Goal: Task Accomplishment & Management: Manage account settings

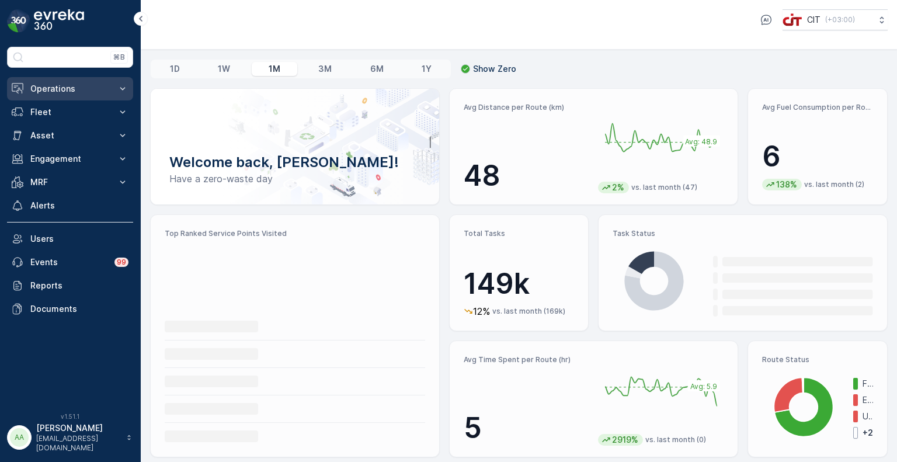
click at [58, 92] on p "Operations" at bounding box center [69, 89] width 79 height 12
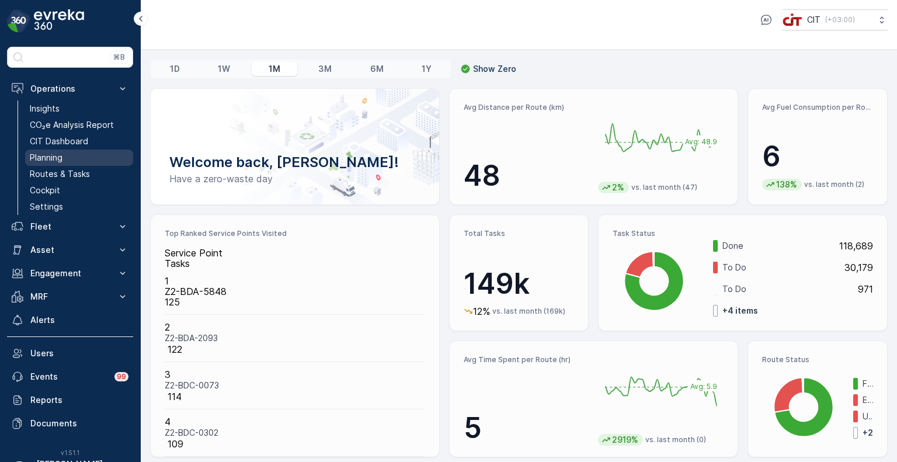
click at [57, 155] on p "Planning" at bounding box center [46, 158] width 33 height 12
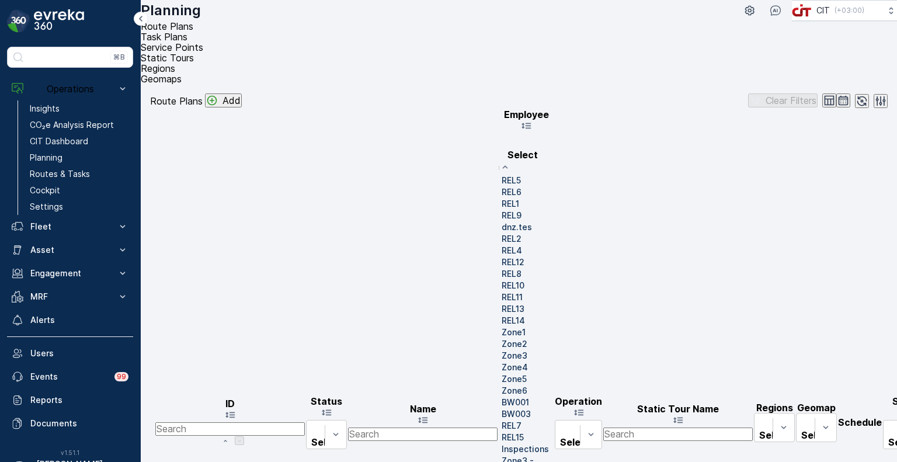
scroll to position [649, 0]
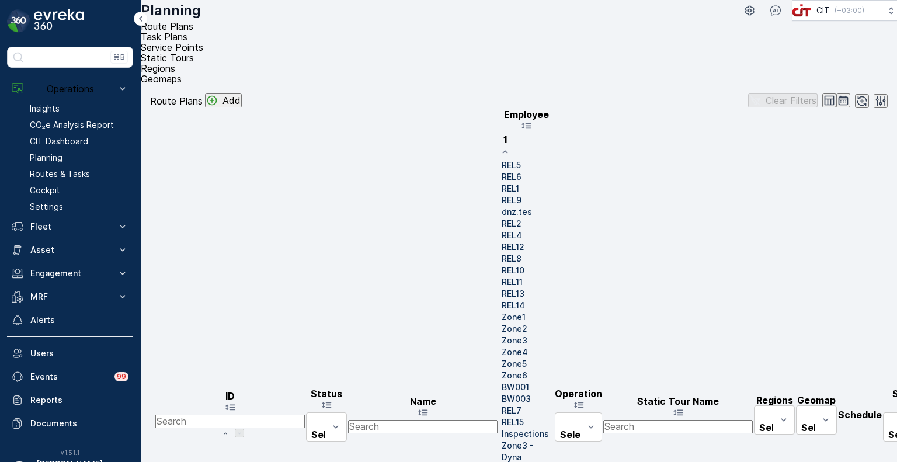
type input "10"
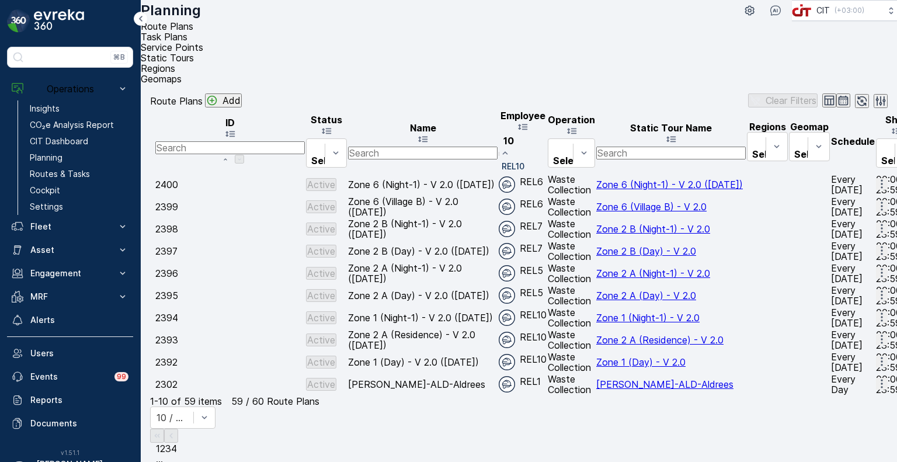
click at [524, 161] on div "REL10" at bounding box center [512, 167] width 26 height 12
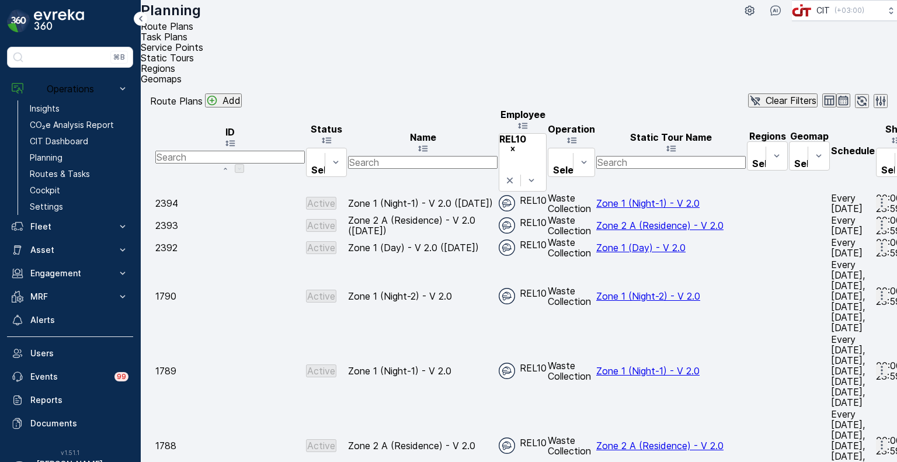
click at [860, 333] on span "Edit Route Plan" at bounding box center [873, 336] width 68 height 11
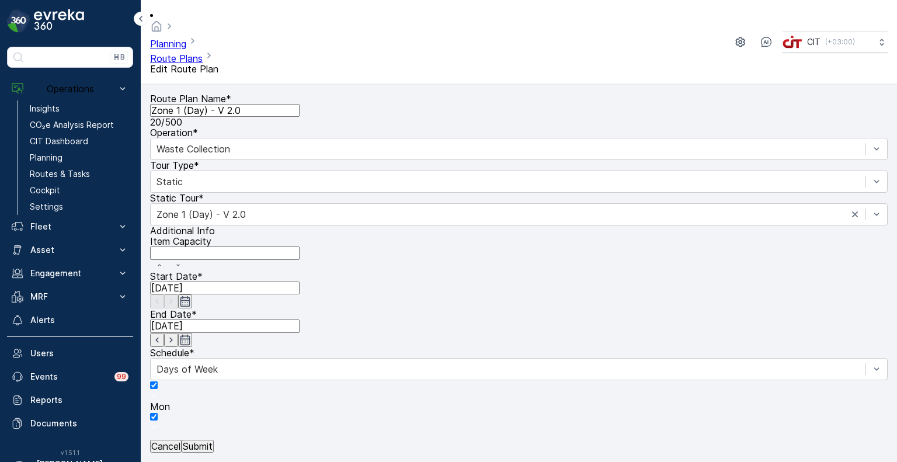
type input "3"
click at [213, 442] on p "Submit" at bounding box center [198, 446] width 30 height 11
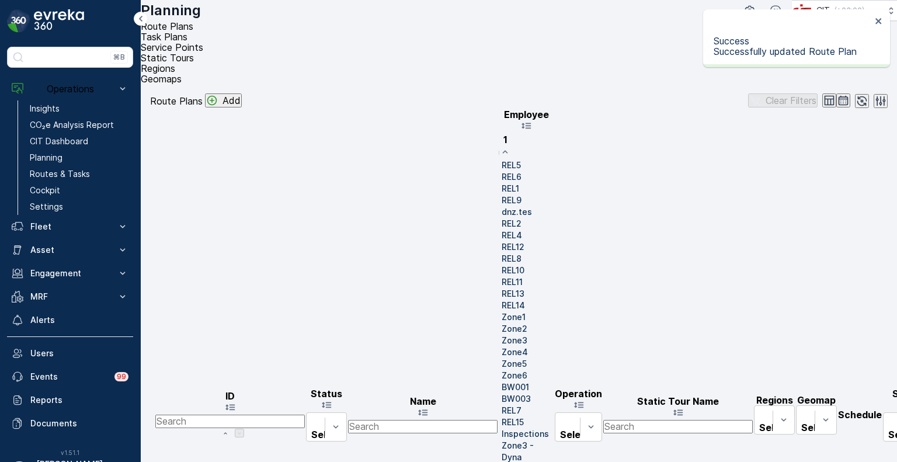
type input "10"
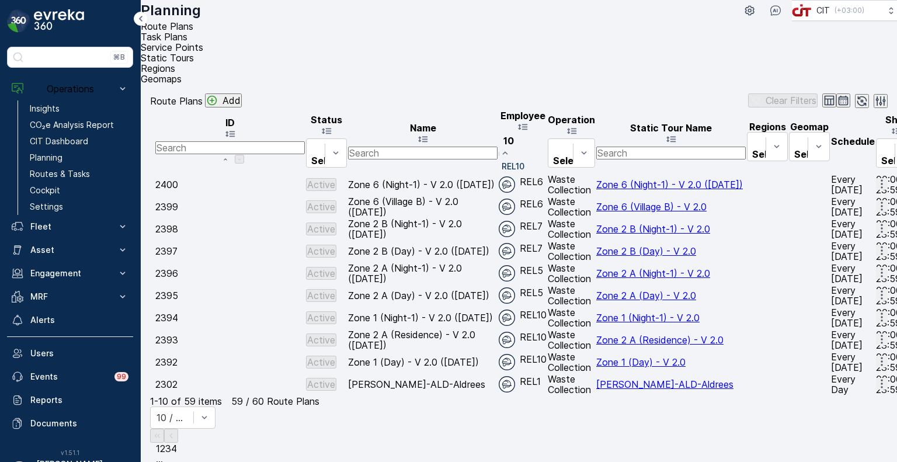
click at [524, 161] on p "REL10" at bounding box center [513, 167] width 23 height 12
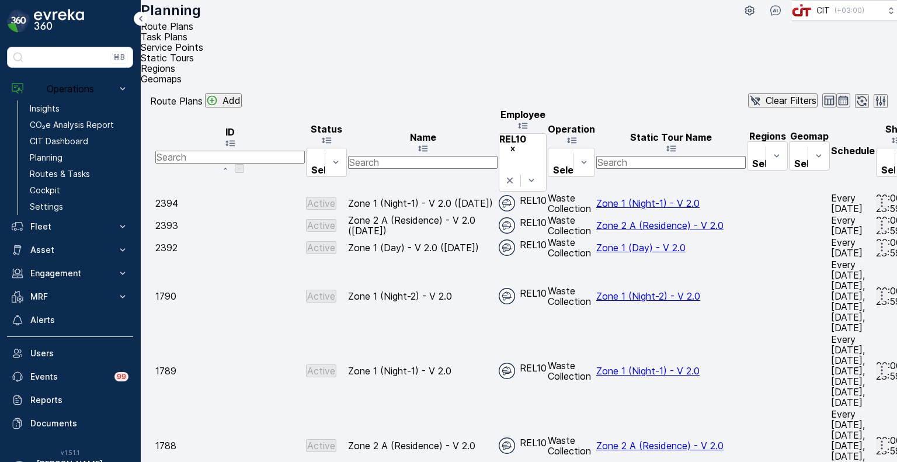
click at [876, 439] on icon "button" at bounding box center [882, 445] width 12 height 12
click at [861, 305] on span "Edit Route Plan" at bounding box center [873, 308] width 68 height 11
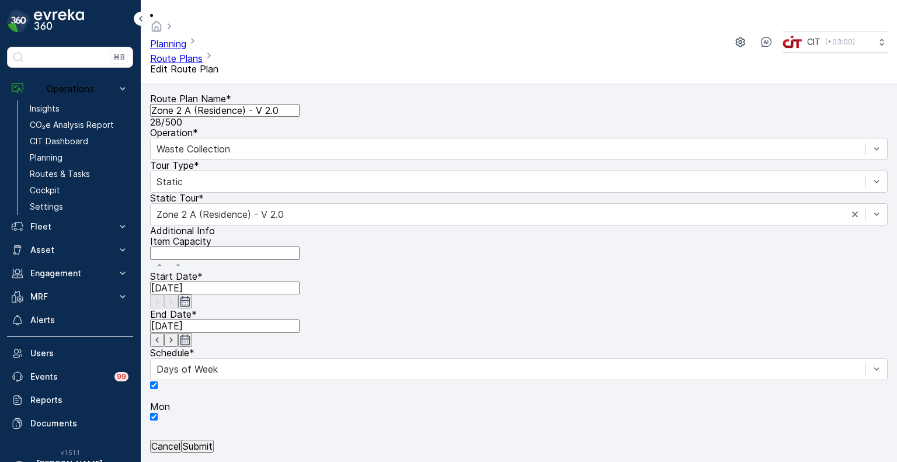
click at [213, 441] on p "Submit" at bounding box center [198, 446] width 30 height 11
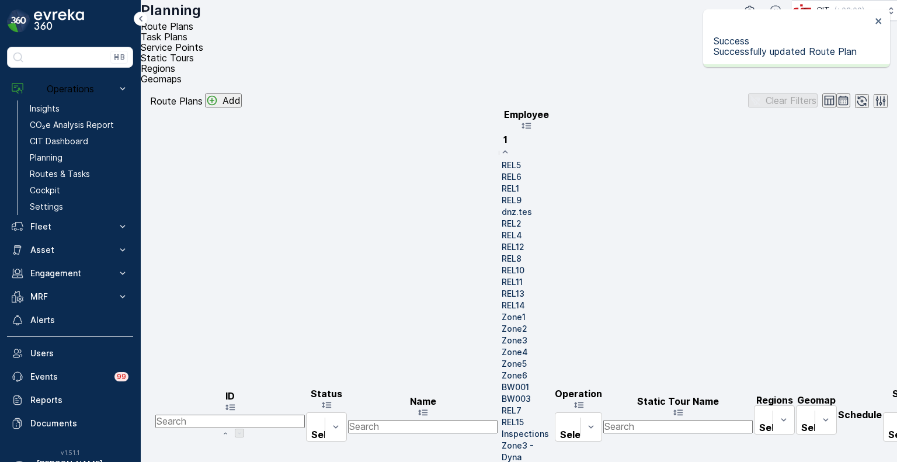
type input "10"
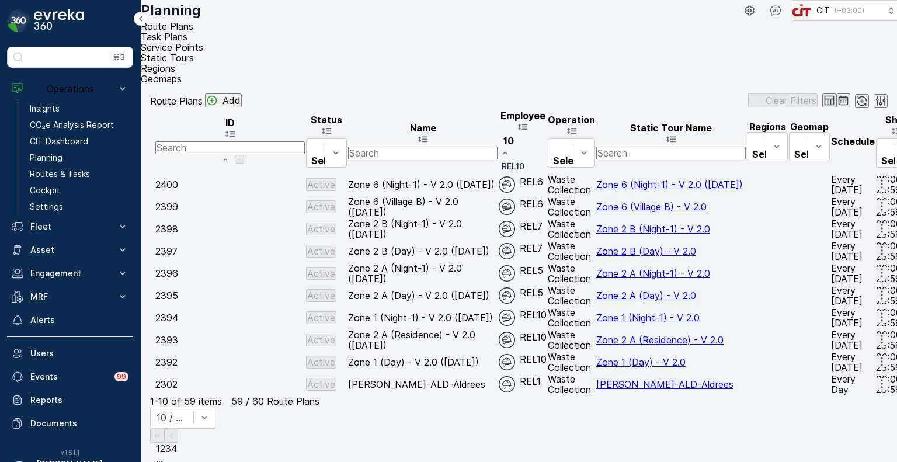
click at [524, 161] on p "REL10" at bounding box center [513, 167] width 23 height 12
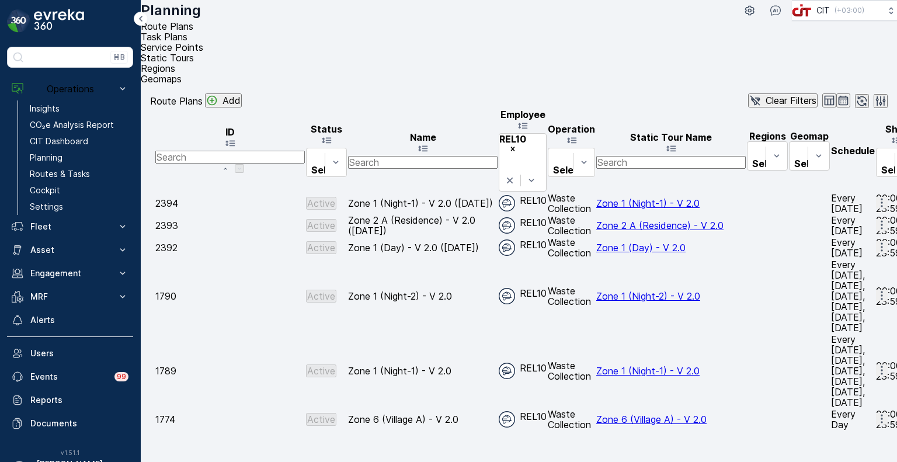
click at [876, 364] on icon "button" at bounding box center [882, 370] width 12 height 12
click at [860, 276] on span "Edit Route Plan" at bounding box center [873, 279] width 68 height 11
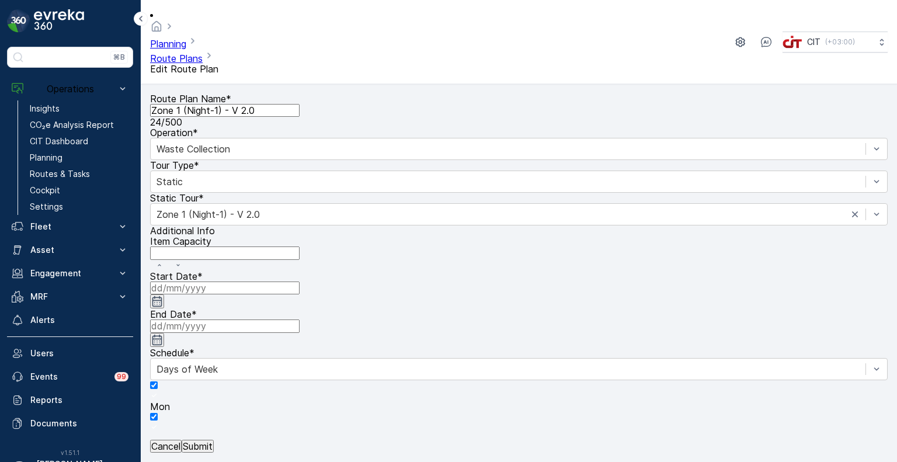
type input "[DATE]"
type input "21:00"
type input "23:59"
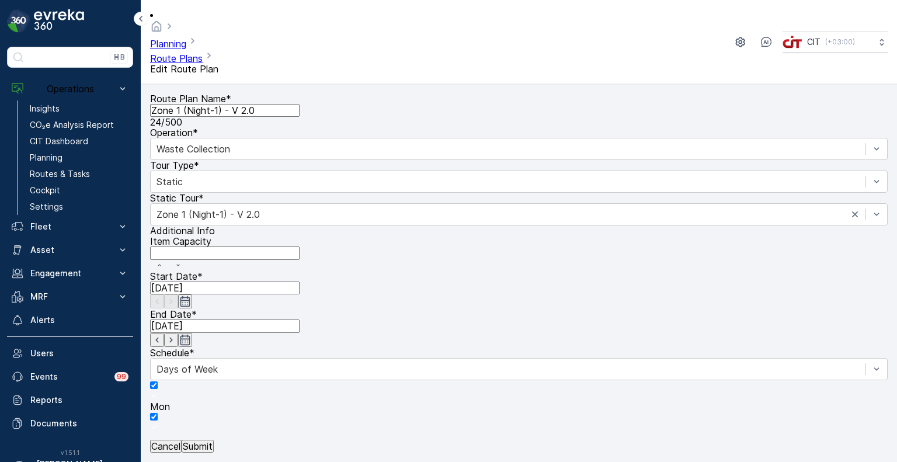
click at [213, 444] on p "Submit" at bounding box center [198, 446] width 30 height 11
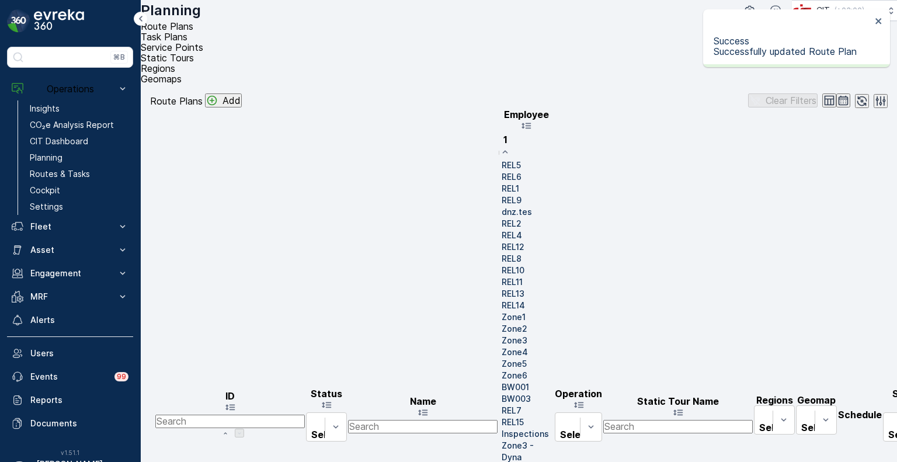
type input "10"
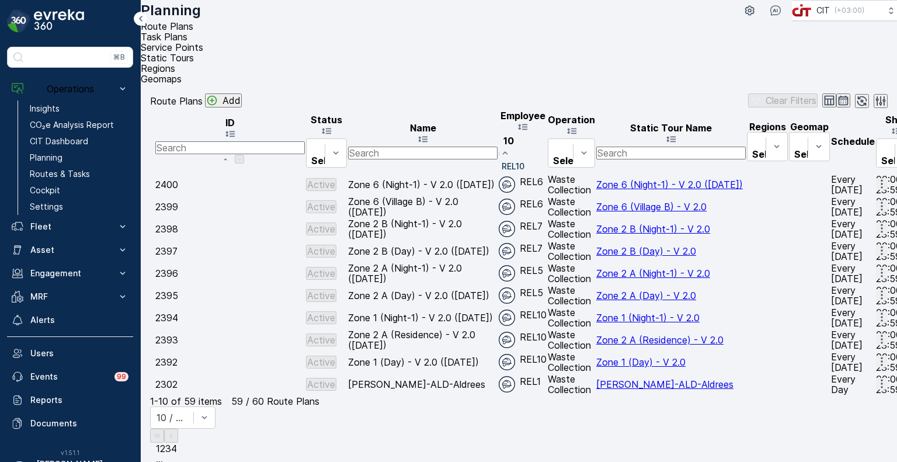
click at [524, 161] on p "REL10" at bounding box center [513, 167] width 23 height 12
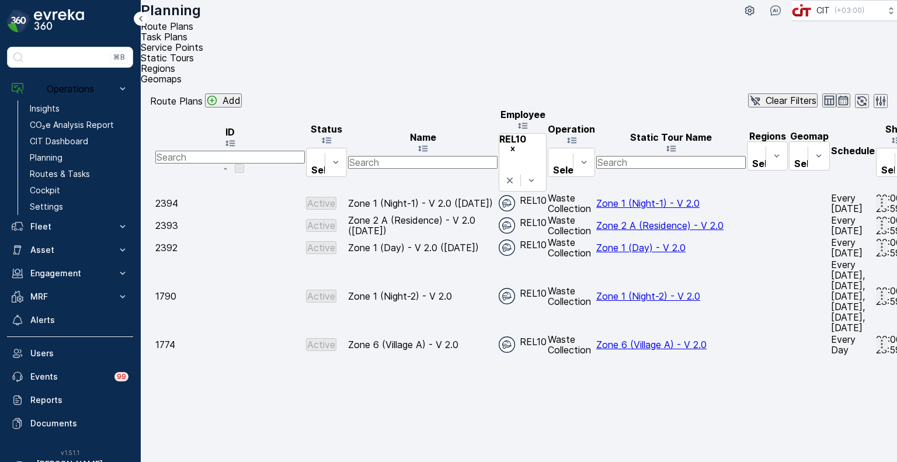
click at [876, 290] on icon "button" at bounding box center [882, 296] width 12 height 12
click at [863, 251] on span "Edit Route Plan" at bounding box center [873, 251] width 68 height 11
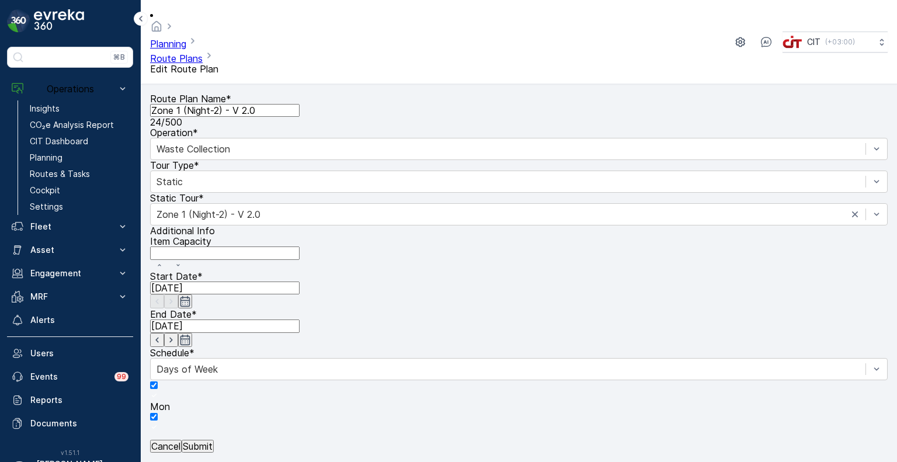
click at [213, 441] on p "Submit" at bounding box center [198, 446] width 30 height 11
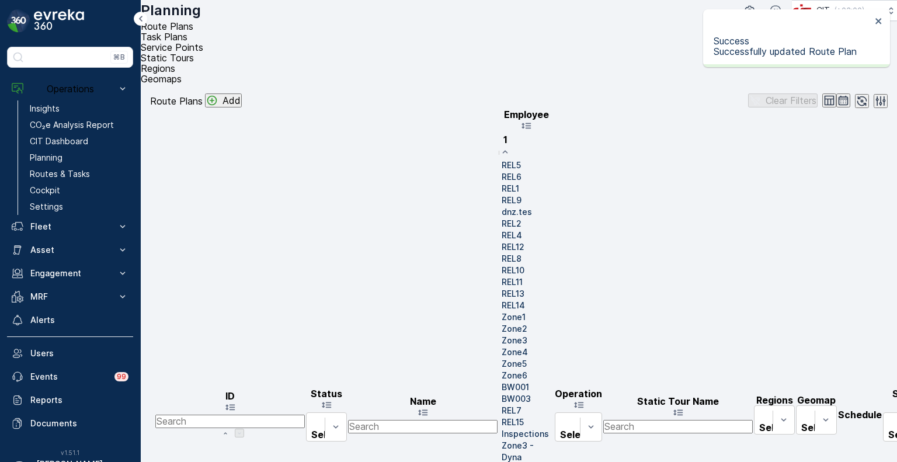
type input "10"
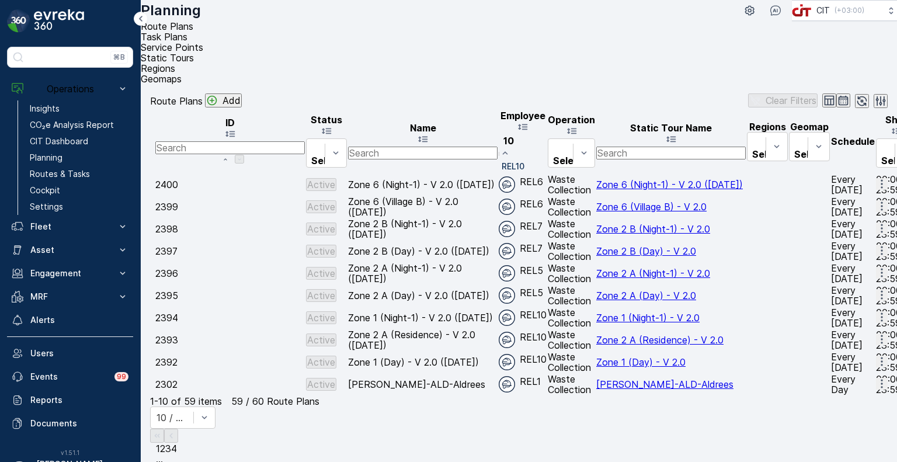
click at [524, 161] on p "REL10" at bounding box center [513, 167] width 23 height 12
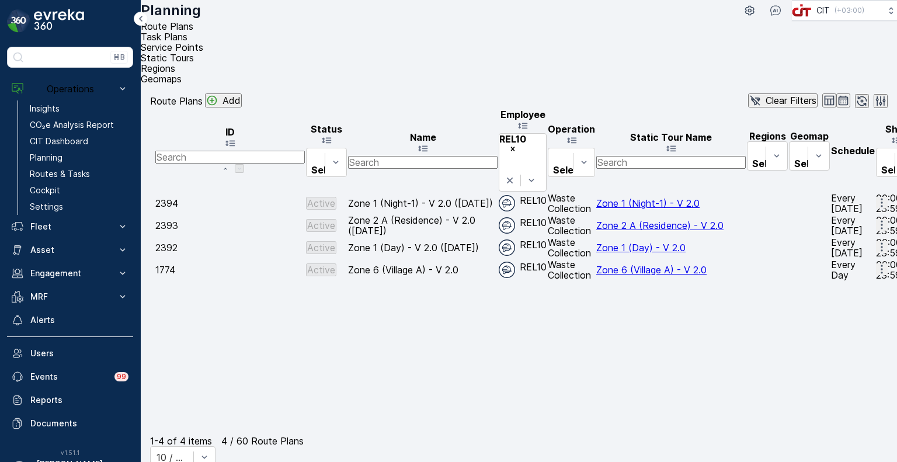
click at [876, 241] on icon "button" at bounding box center [882, 247] width 12 height 12
click at [863, 225] on span "Edit Route Plan" at bounding box center [873, 223] width 68 height 11
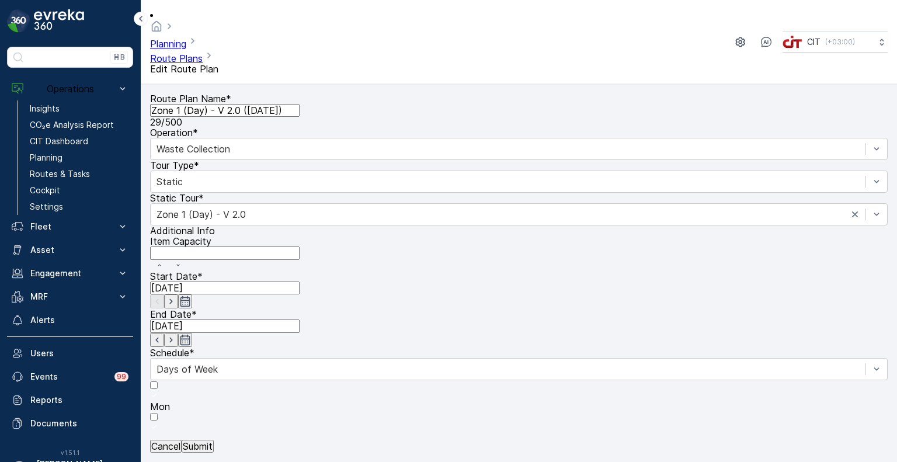
click at [213, 444] on p "Submit" at bounding box center [198, 446] width 30 height 11
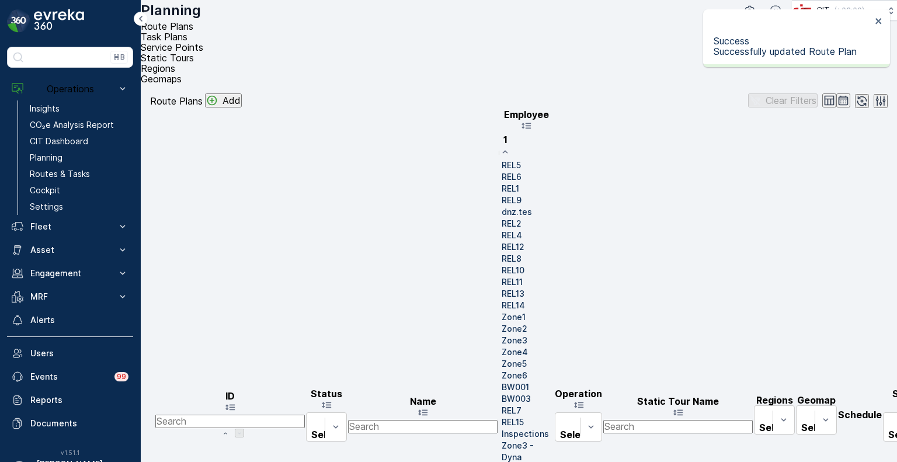
type input "10"
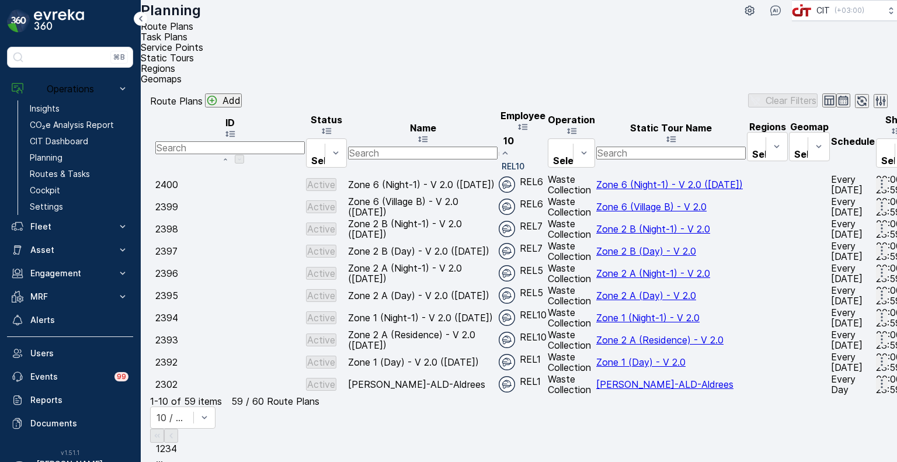
click at [524, 161] on p "REL10" at bounding box center [513, 167] width 23 height 12
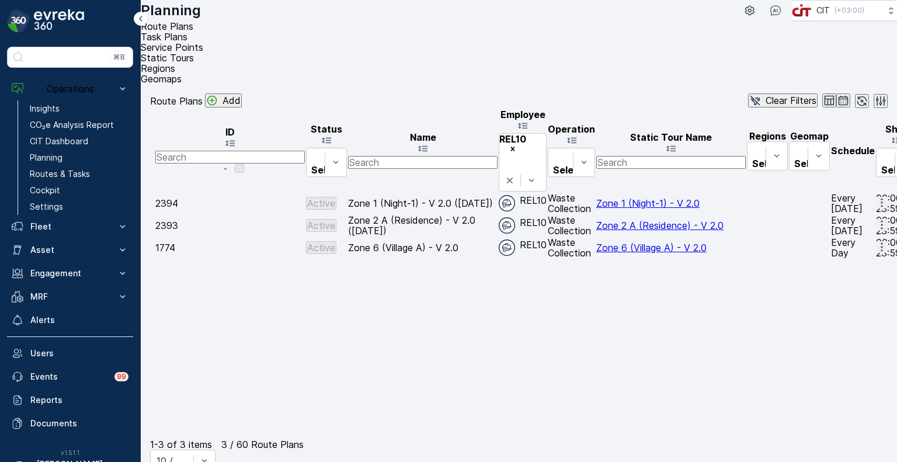
click at [876, 219] on icon "button" at bounding box center [882, 225] width 12 height 12
click at [843, 198] on span "Edit Route Plan" at bounding box center [873, 195] width 68 height 11
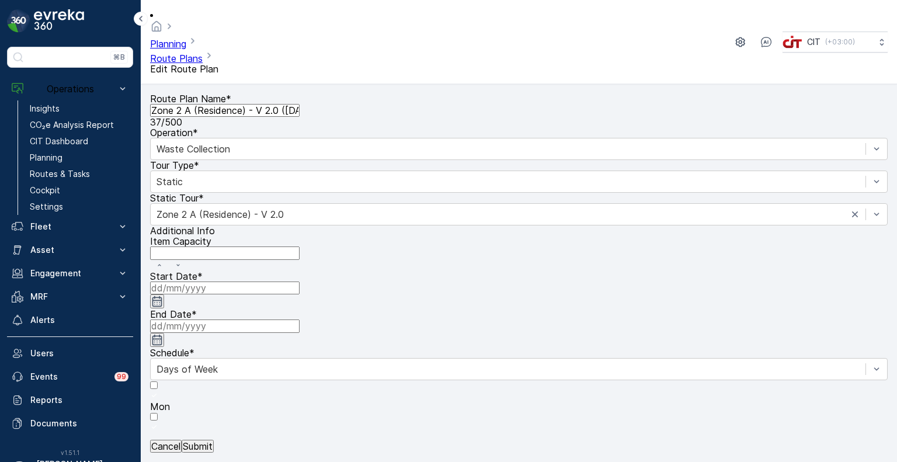
type input "[DATE]"
type input "15:01"
type input "17:30"
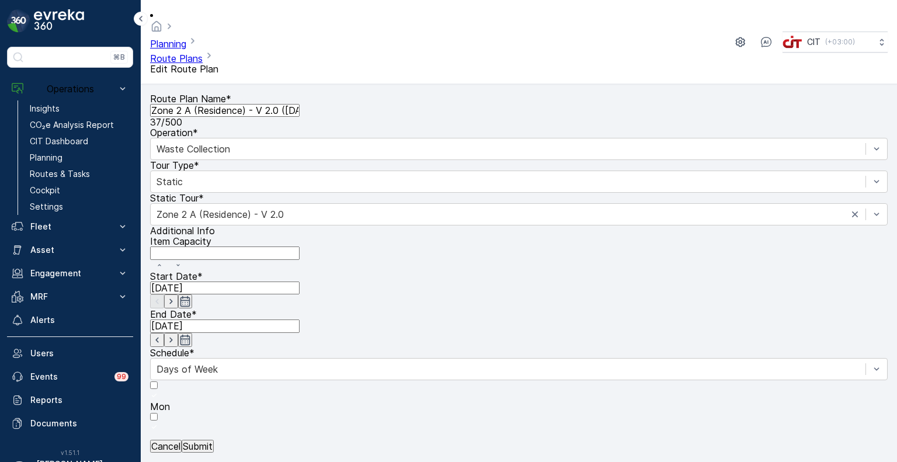
click at [211, 445] on p "Submit" at bounding box center [198, 446] width 30 height 11
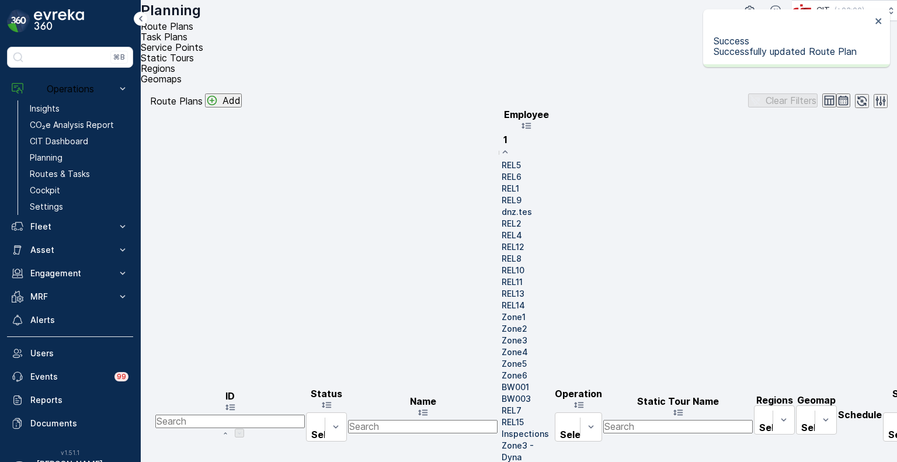
type input "10"
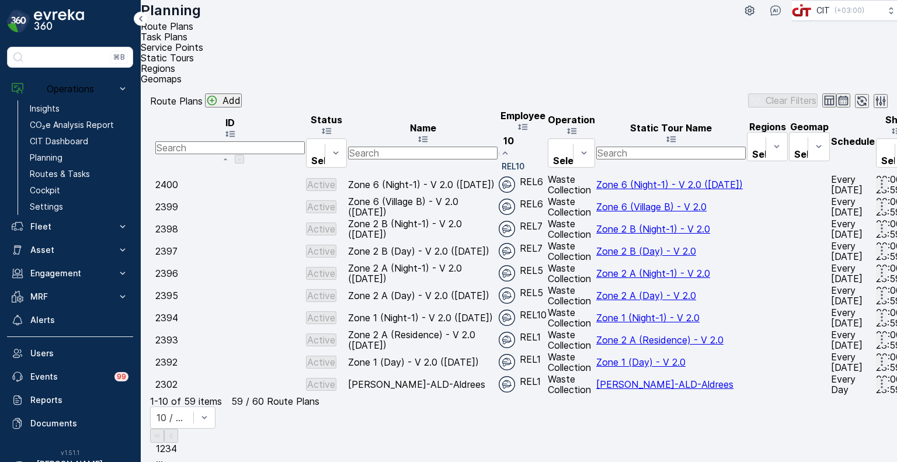
click at [524, 161] on p "REL10" at bounding box center [513, 167] width 23 height 12
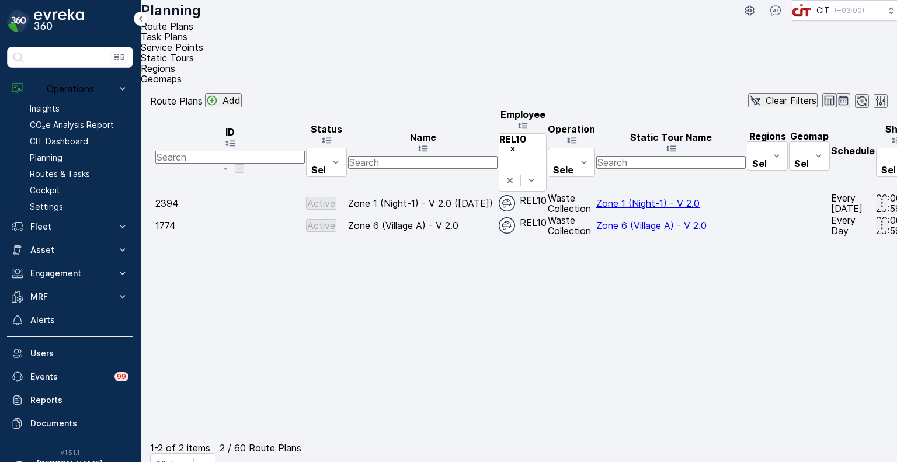
click at [876, 197] on icon "button" at bounding box center [882, 203] width 12 height 12
click at [861, 166] on span "Edit Route Plan" at bounding box center [873, 166] width 68 height 11
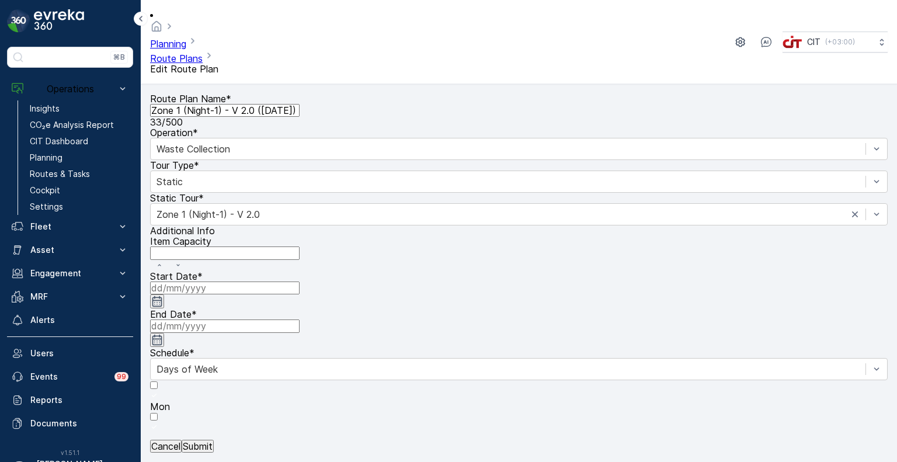
type input "[DATE]"
type input "18:01"
type input "23:00"
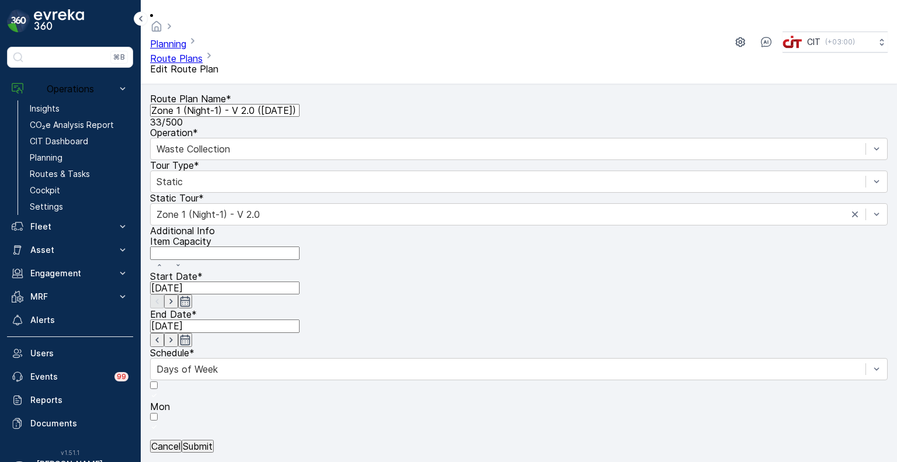
click at [213, 445] on p "Submit" at bounding box center [198, 446] width 30 height 11
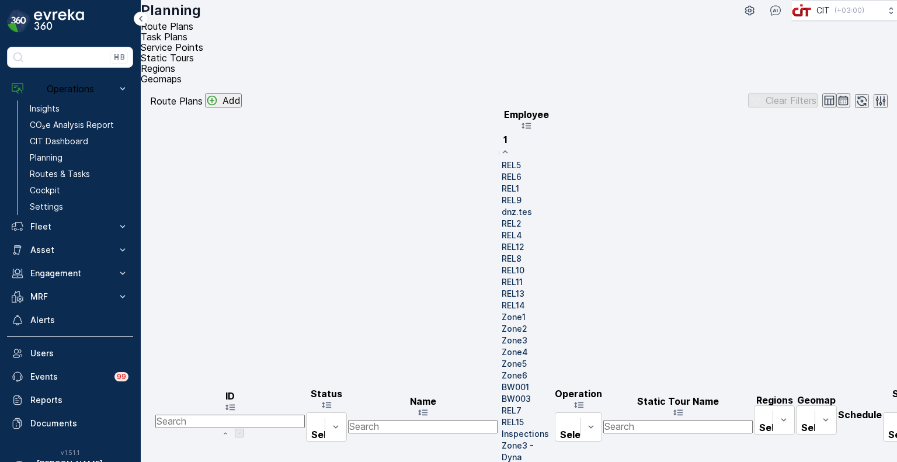
type input "10"
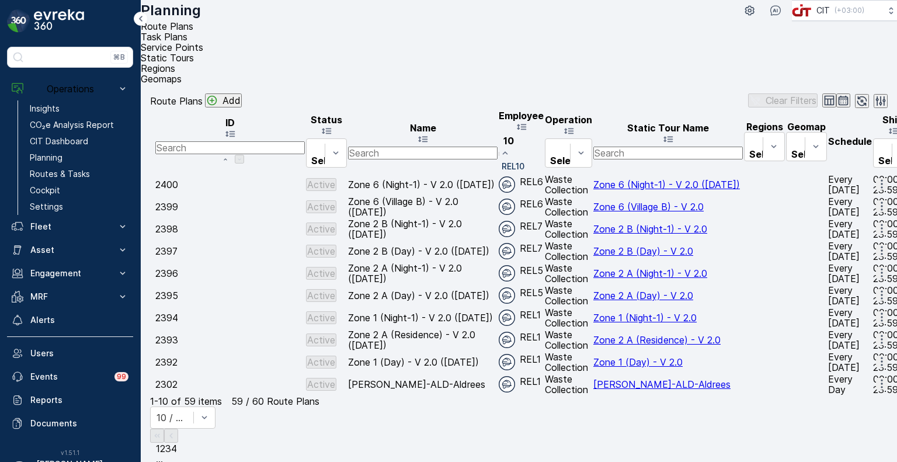
click at [524, 161] on p "REL10" at bounding box center [513, 167] width 23 height 12
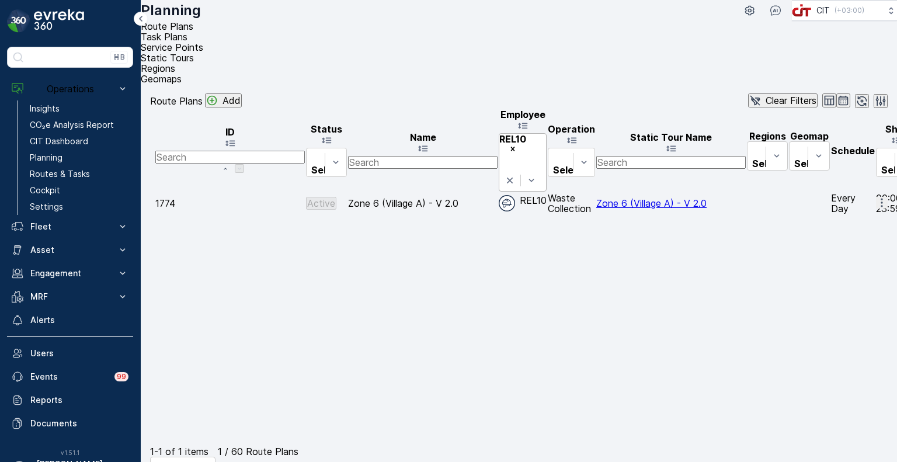
click at [515, 147] on icon "Remove REL10" at bounding box center [513, 149] width 4 height 4
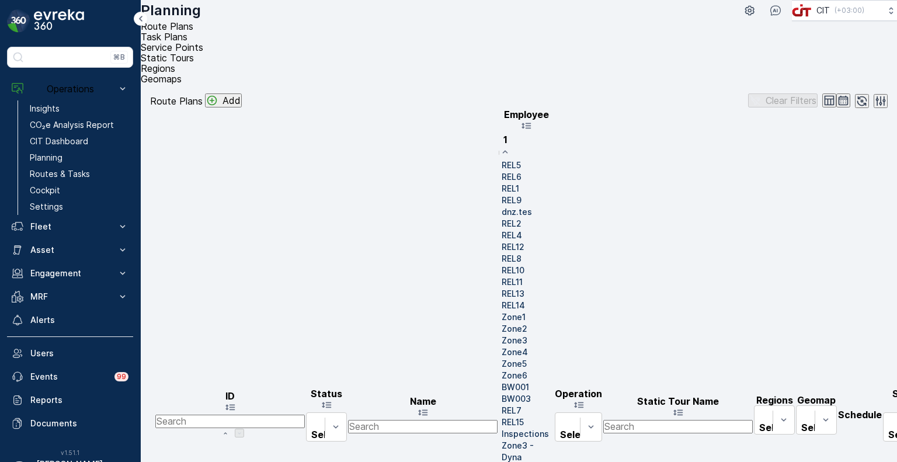
type input "10"
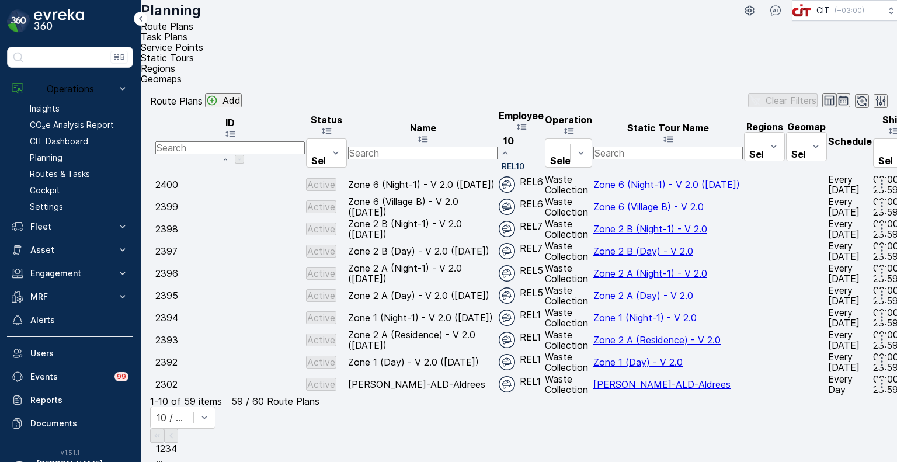
click at [524, 161] on p "REL10" at bounding box center [513, 167] width 23 height 12
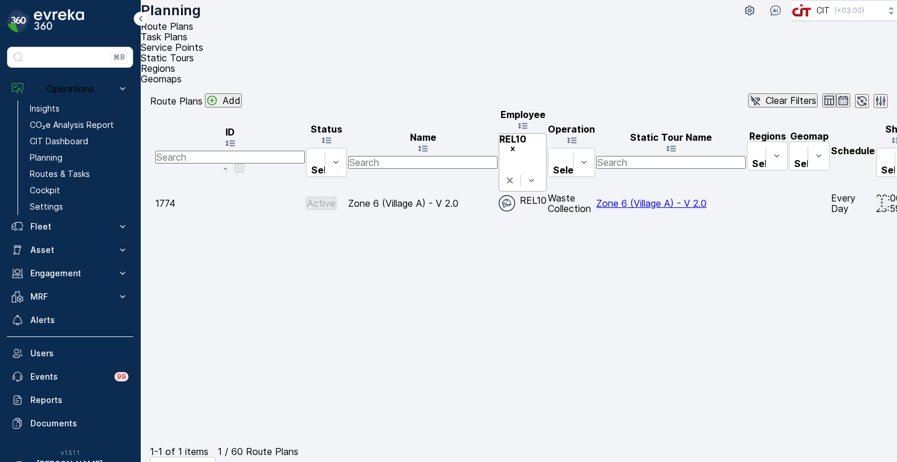
click at [517, 145] on icon "Remove REL10" at bounding box center [513, 149] width 8 height 8
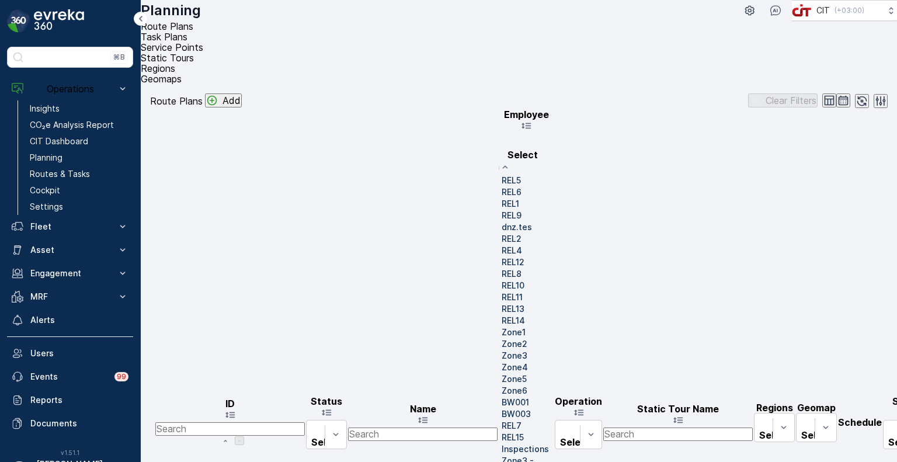
click at [519, 198] on p "REL1" at bounding box center [511, 204] width 18 height 12
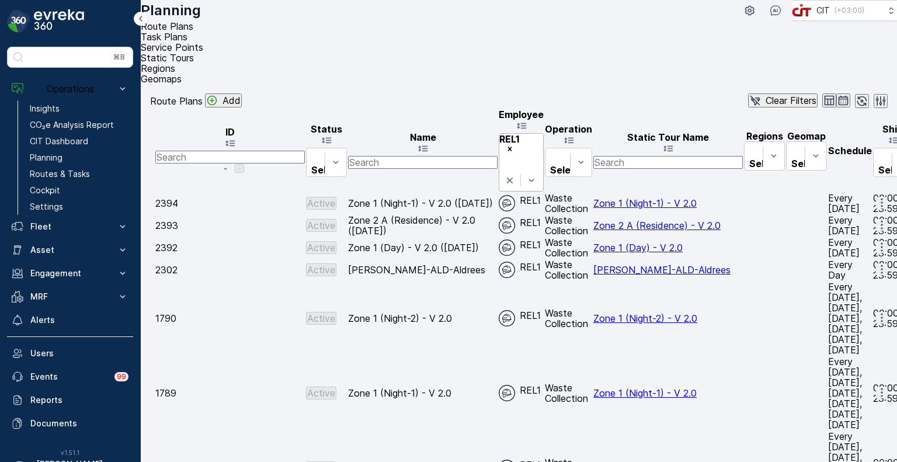
click at [514, 145] on icon "Remove REL1" at bounding box center [510, 149] width 8 height 8
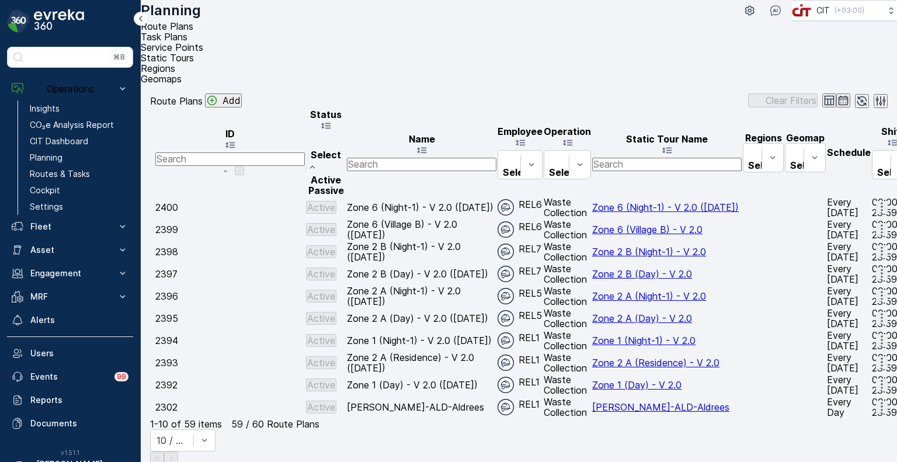
click at [324, 185] on span "Passive" at bounding box center [326, 191] width 36 height 12
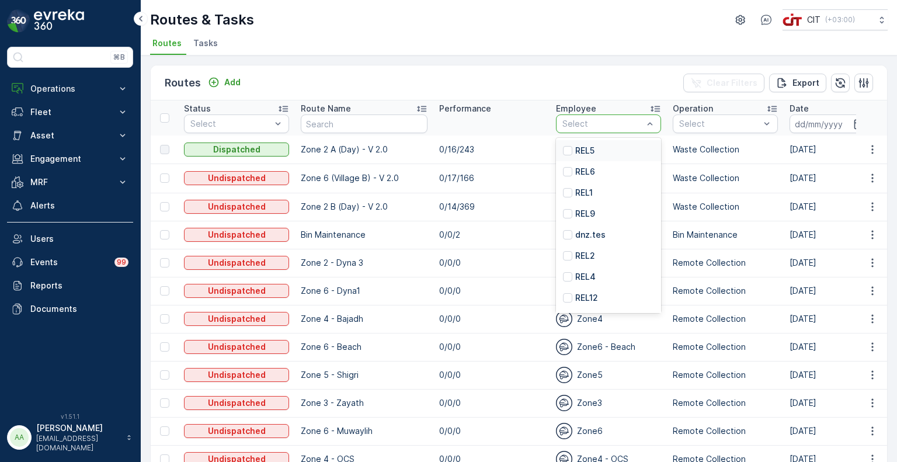
click at [602, 130] on div "Select" at bounding box center [608, 123] width 105 height 19
type input "10"
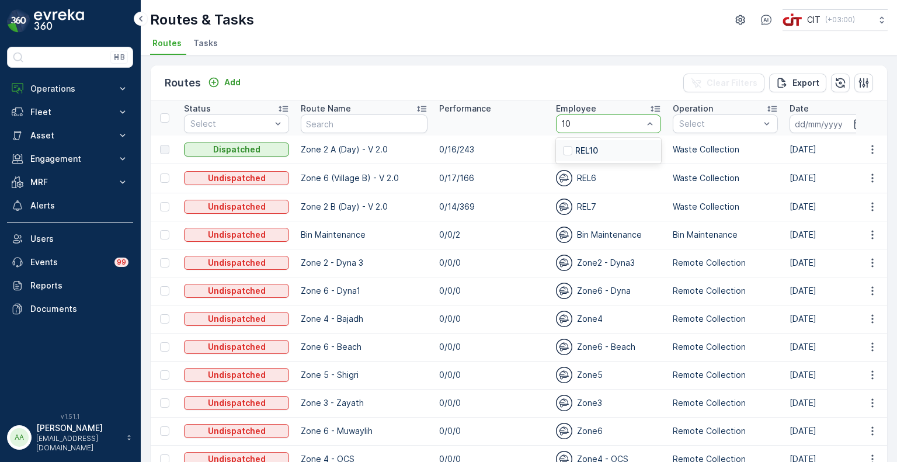
click at [597, 148] on p "REL10" at bounding box center [586, 151] width 23 height 12
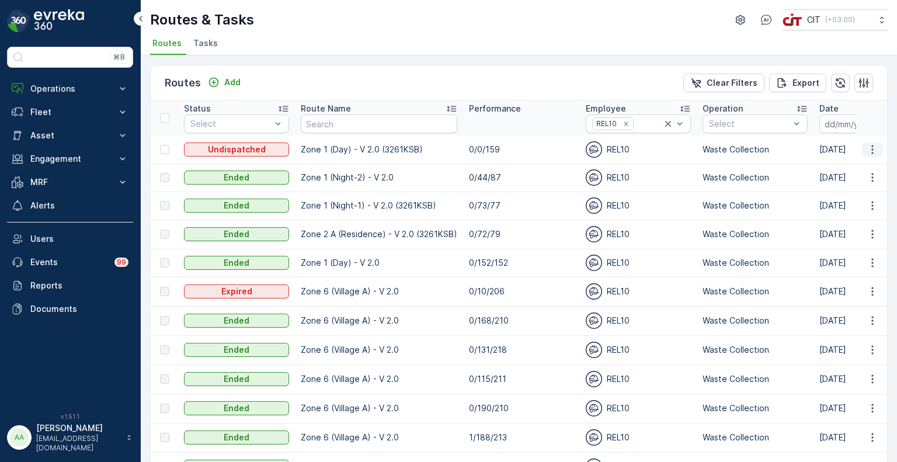
click at [868, 147] on icon "button" at bounding box center [873, 150] width 12 height 12
click at [843, 214] on span "Change Assignee" at bounding box center [845, 215] width 68 height 12
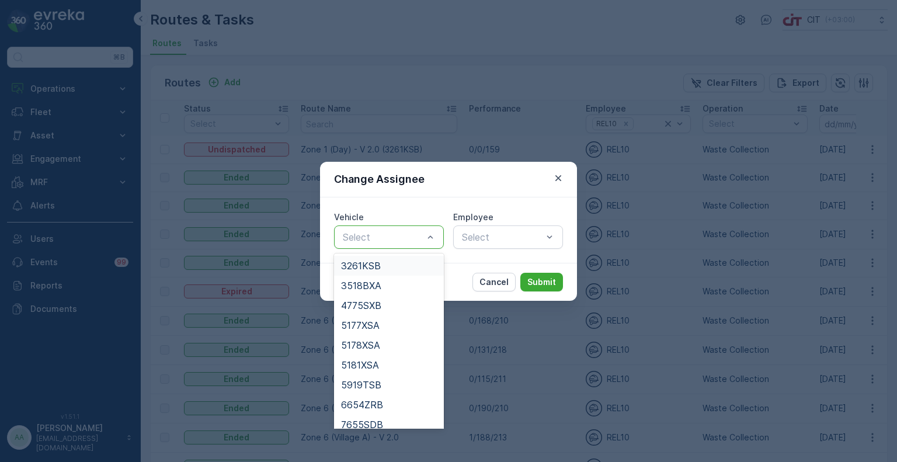
click at [384, 263] on div "3261KSB" at bounding box center [389, 265] width 96 height 11
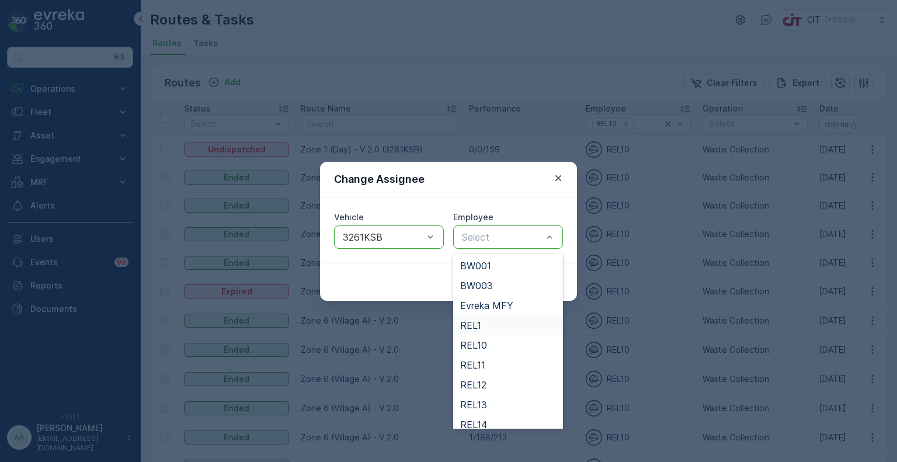
click at [475, 326] on span "REL1" at bounding box center [470, 325] width 21 height 11
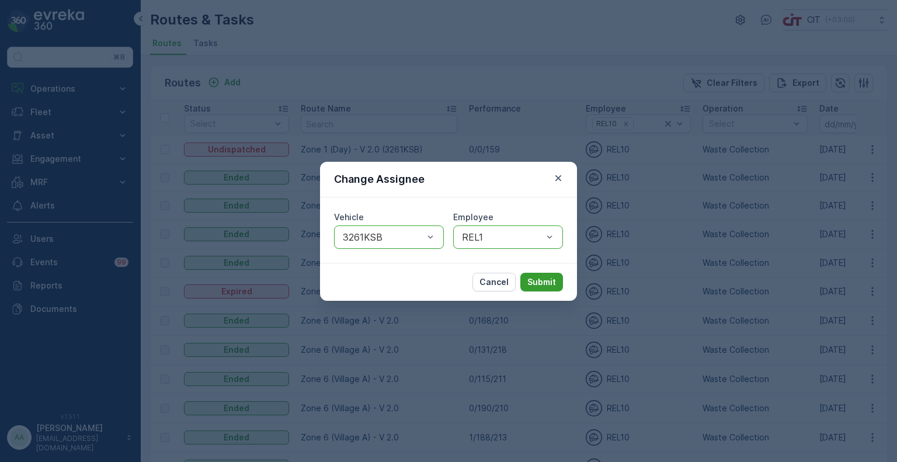
click at [545, 280] on p "Submit" at bounding box center [541, 282] width 29 height 12
